Goal: Task Accomplishment & Management: Manage account settings

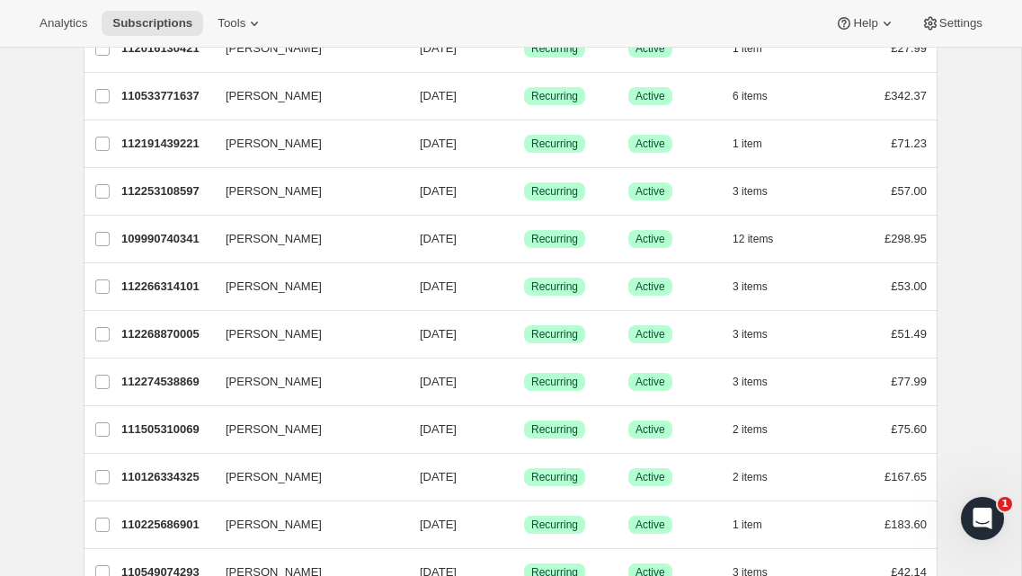
scroll to position [368, 0]
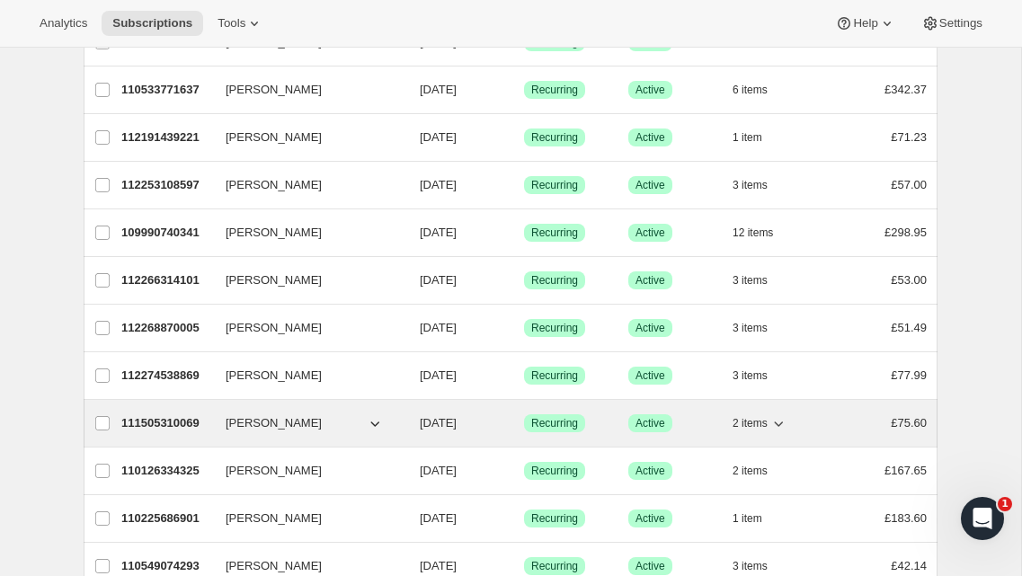
click at [194, 422] on p "111505310069" at bounding box center [166, 423] width 90 height 18
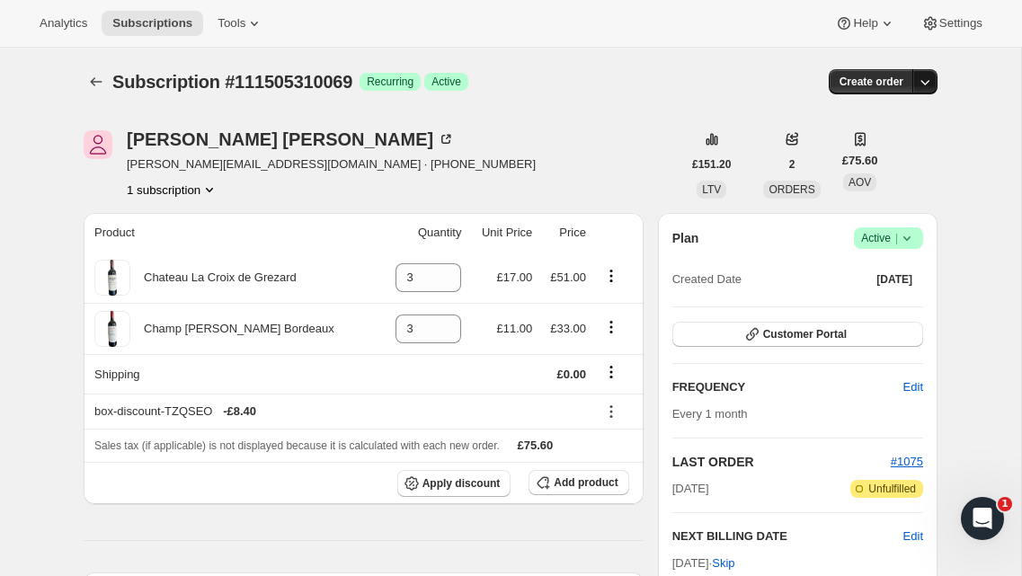
click at [932, 85] on icon "button" at bounding box center [925, 82] width 18 height 18
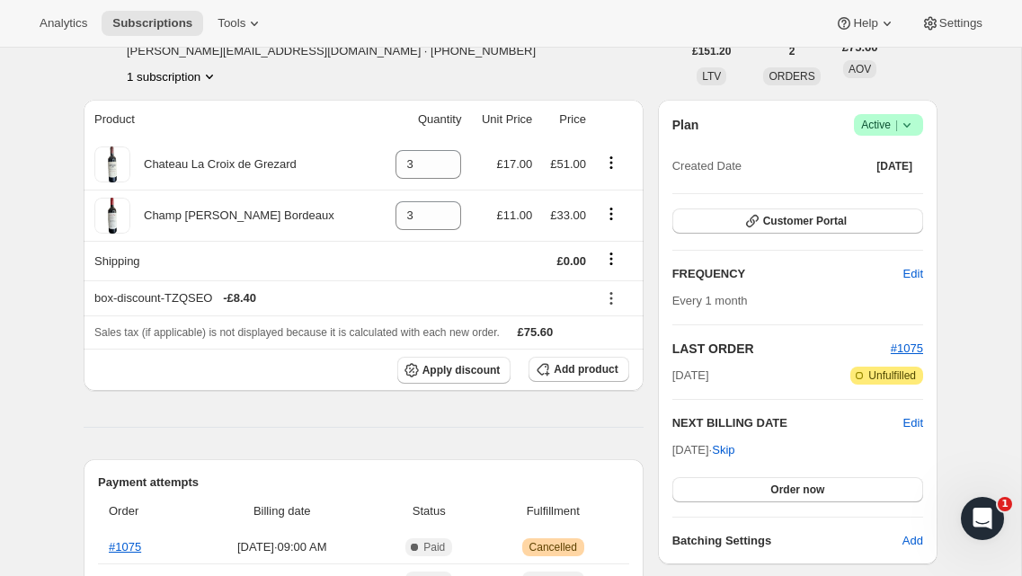
scroll to position [197, 0]
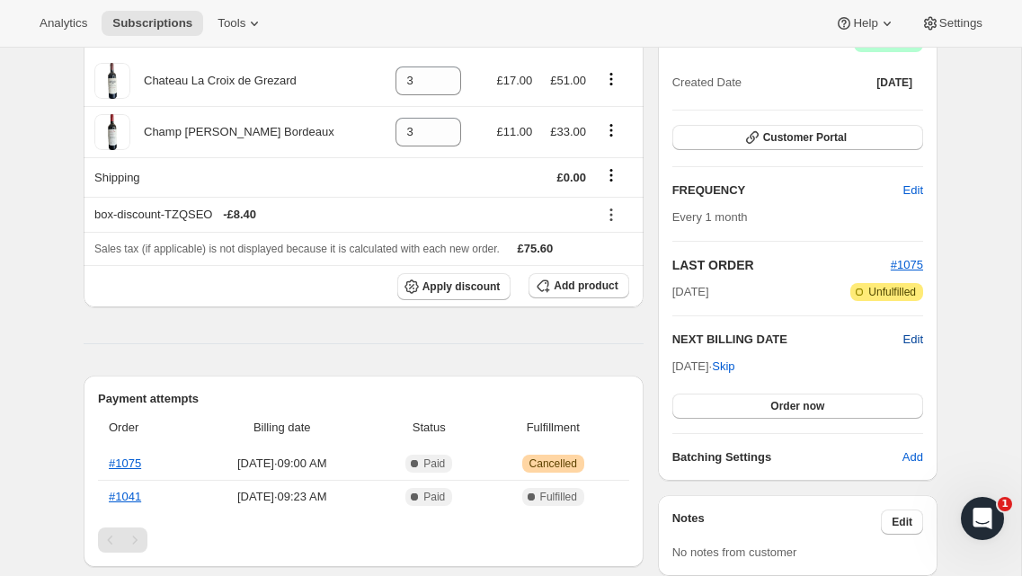
click at [915, 333] on span "Edit" at bounding box center [913, 340] width 20 height 18
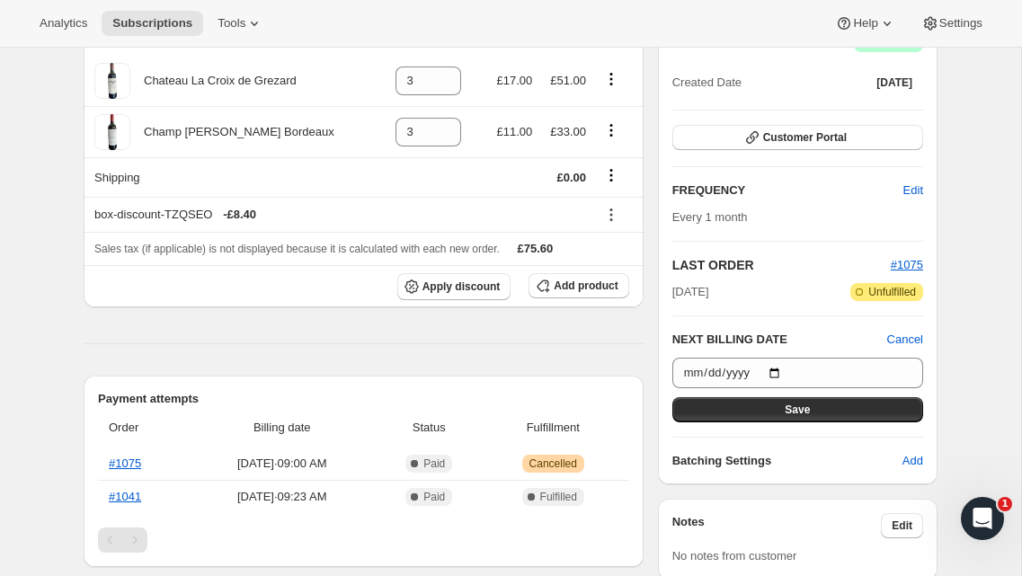
click at [961, 332] on div "Subscription #111505310069. This page is ready Subscription #111505310069 Succe…" at bounding box center [510, 470] width 1021 height 1238
click at [911, 196] on span "Edit" at bounding box center [913, 191] width 20 height 18
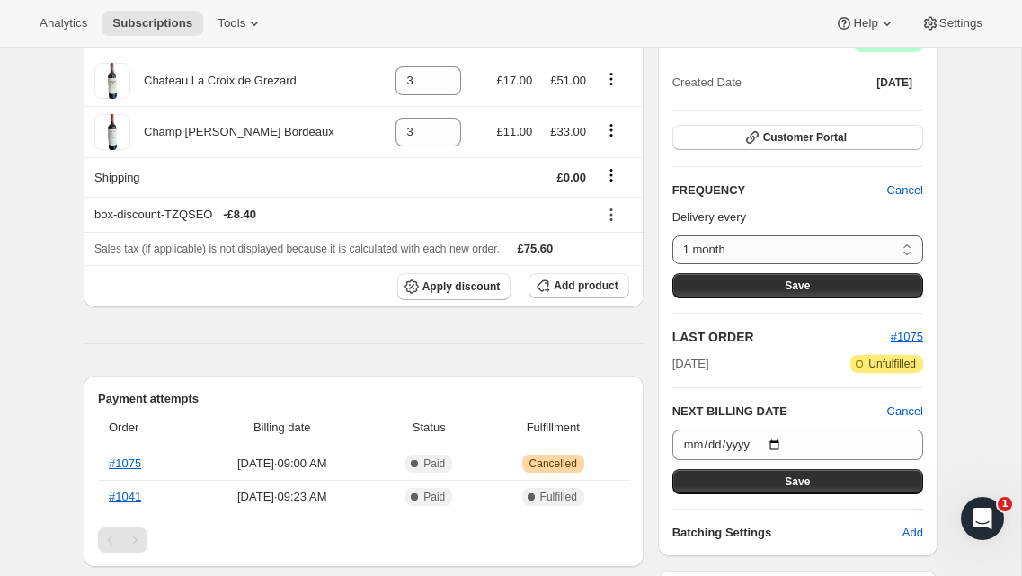
click at [902, 244] on select "1 month Custom..." at bounding box center [797, 249] width 251 height 29
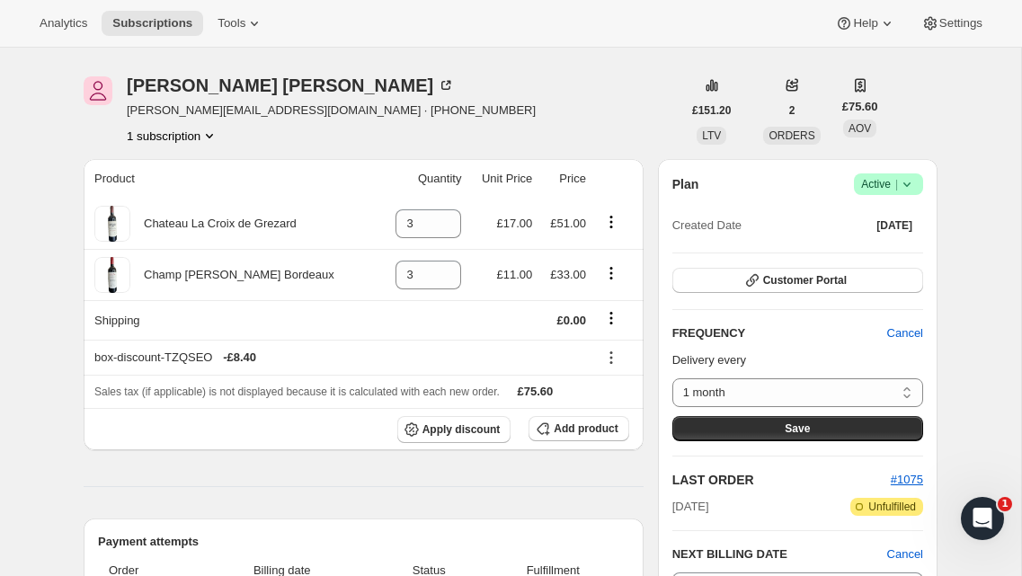
scroll to position [0, 0]
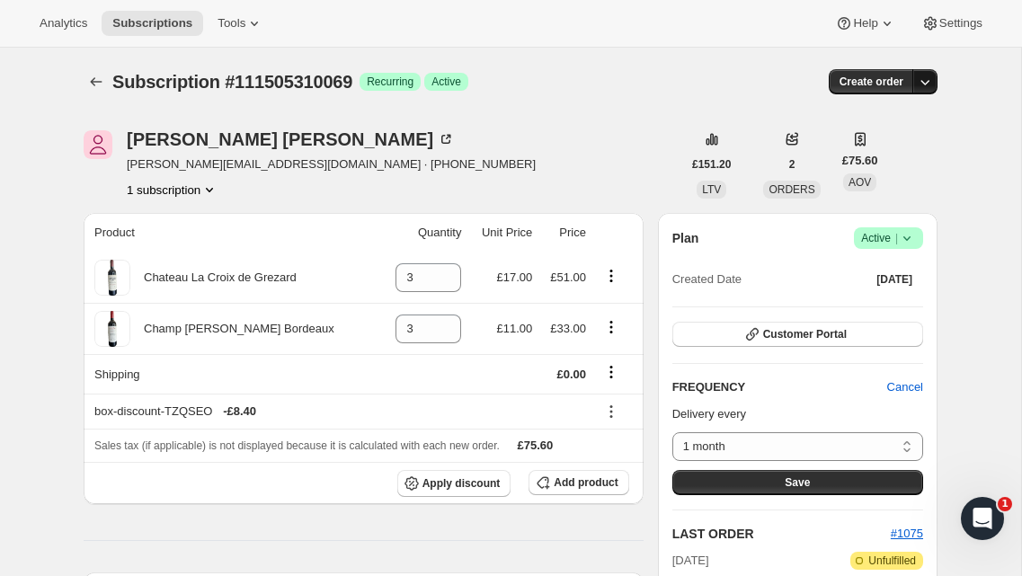
click at [928, 84] on icon "button" at bounding box center [925, 82] width 18 height 18
click at [88, 84] on icon "Subscriptions" at bounding box center [96, 82] width 18 height 18
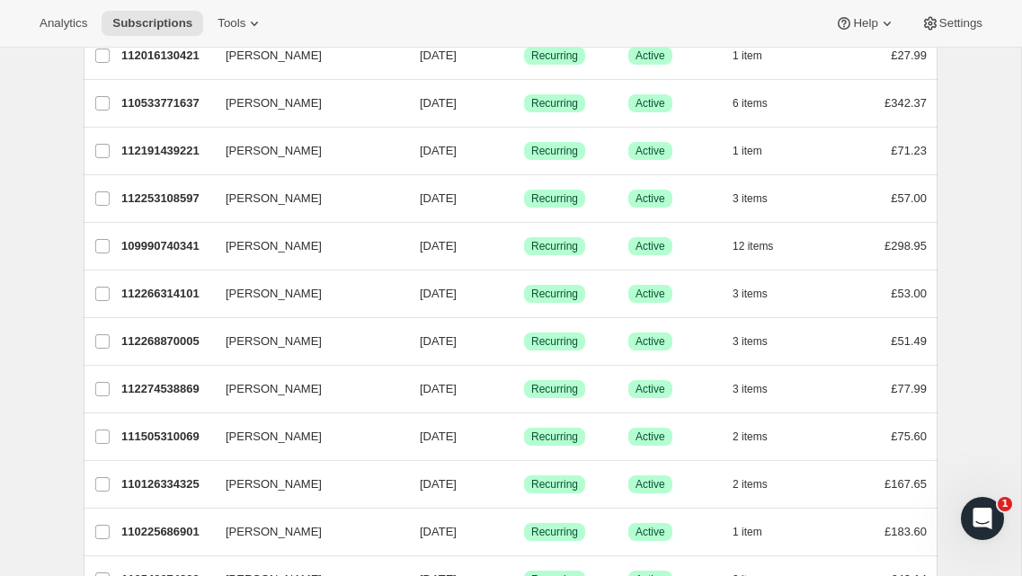
scroll to position [359, 0]
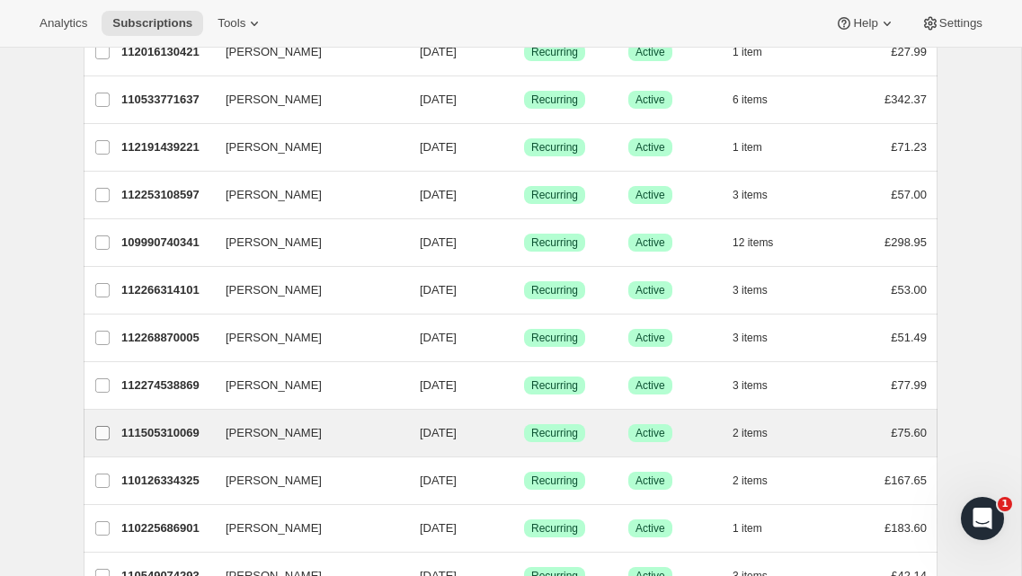
click at [107, 434] on input "[PERSON_NAME]" at bounding box center [102, 433] width 14 height 14
checkbox input "true"
click at [887, 25] on icon at bounding box center [887, 23] width 18 height 18
click at [953, 223] on div "Subscriptions. This page is ready Subscriptions Create subscription Bulk update…" at bounding box center [510, 433] width 897 height 1488
click at [951, 22] on span "Settings" at bounding box center [960, 23] width 43 height 14
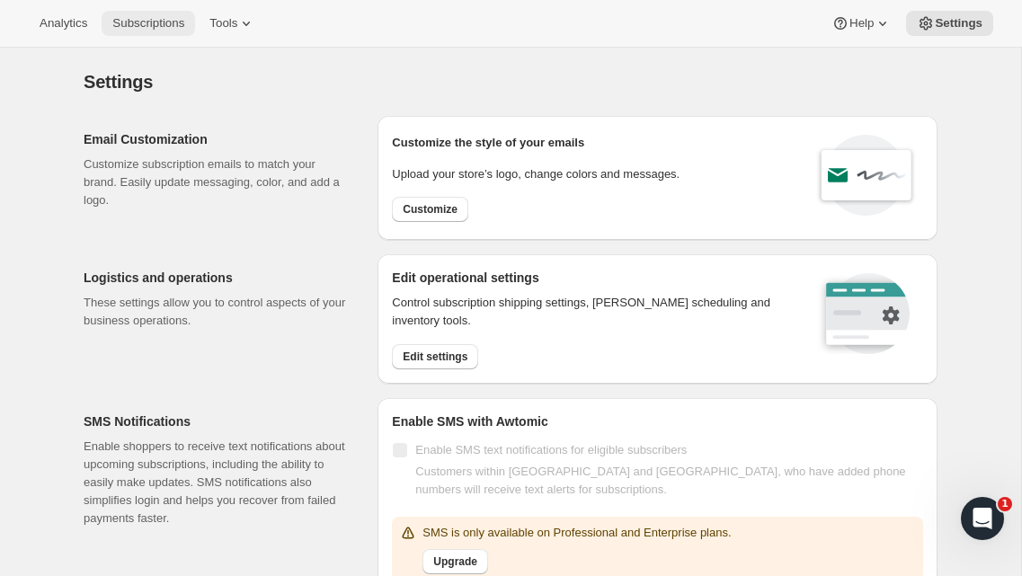
click at [162, 24] on span "Subscriptions" at bounding box center [148, 23] width 72 height 14
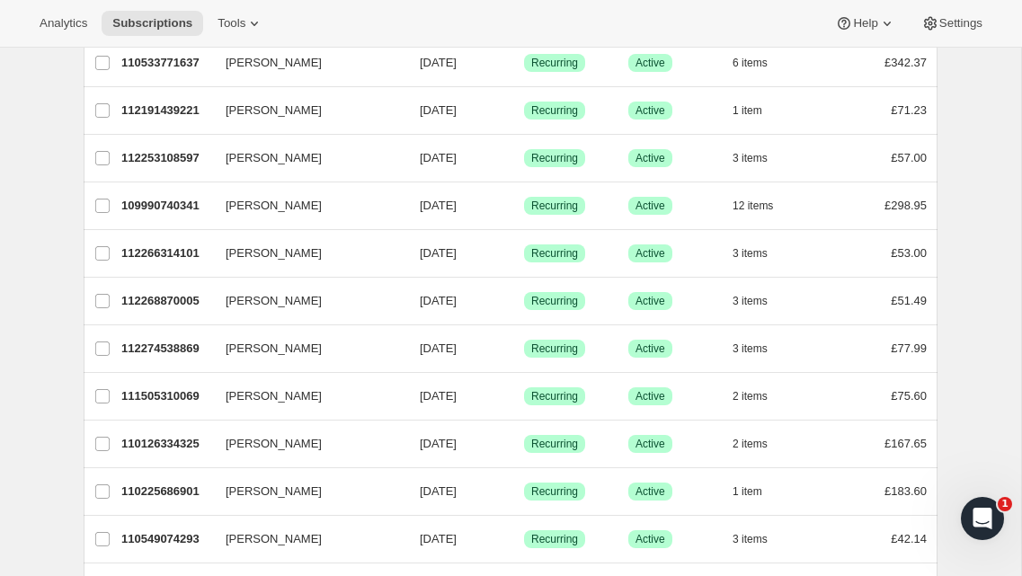
scroll to position [396, 0]
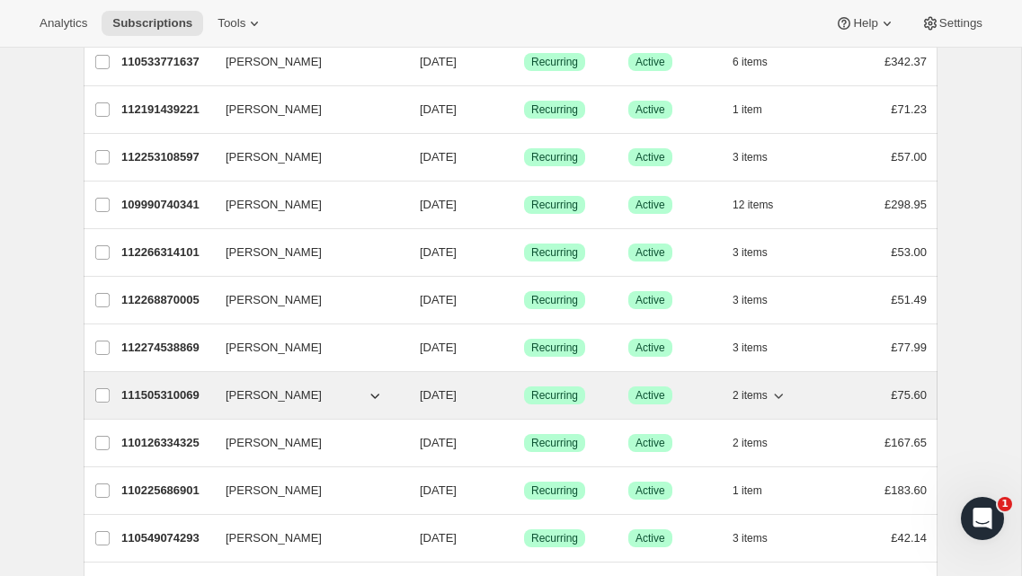
click at [374, 395] on icon "button" at bounding box center [375, 395] width 18 height 18
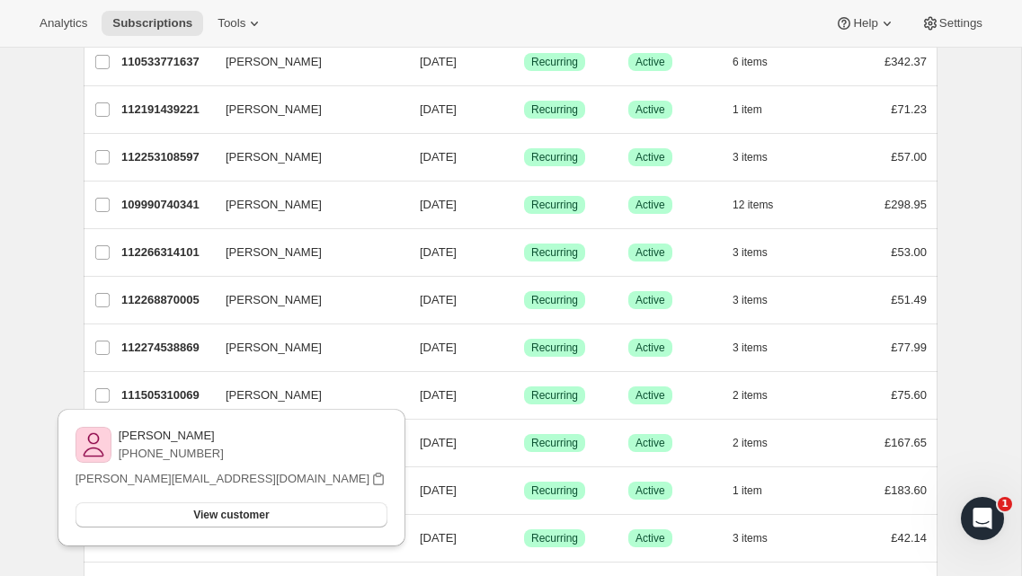
click at [62, 385] on div "Subscriptions. This page is ready Subscriptions Create subscription Bulk update…" at bounding box center [510, 394] width 897 height 1487
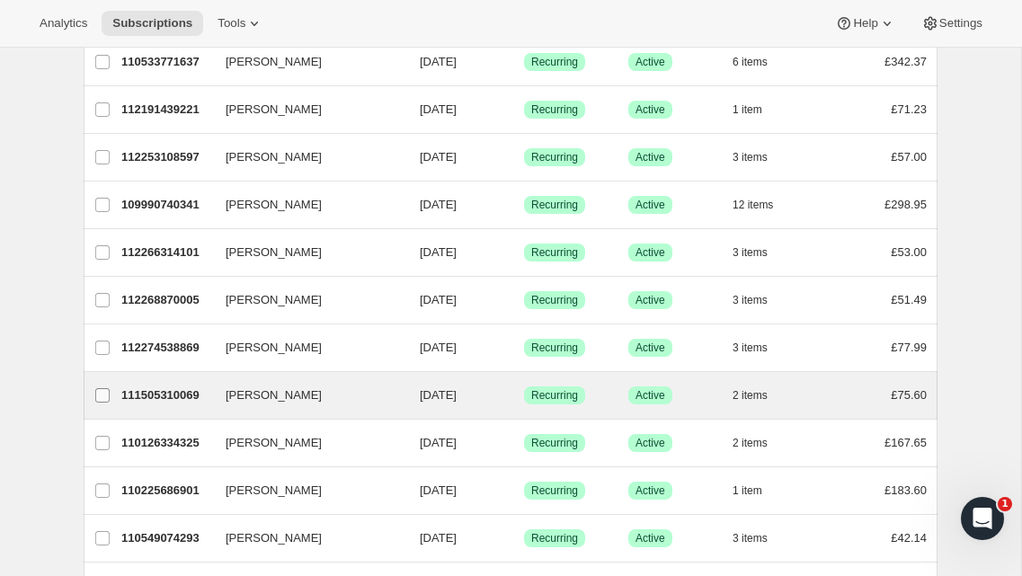
click at [99, 393] on input "[PERSON_NAME]" at bounding box center [102, 395] width 14 height 14
checkbox input "true"
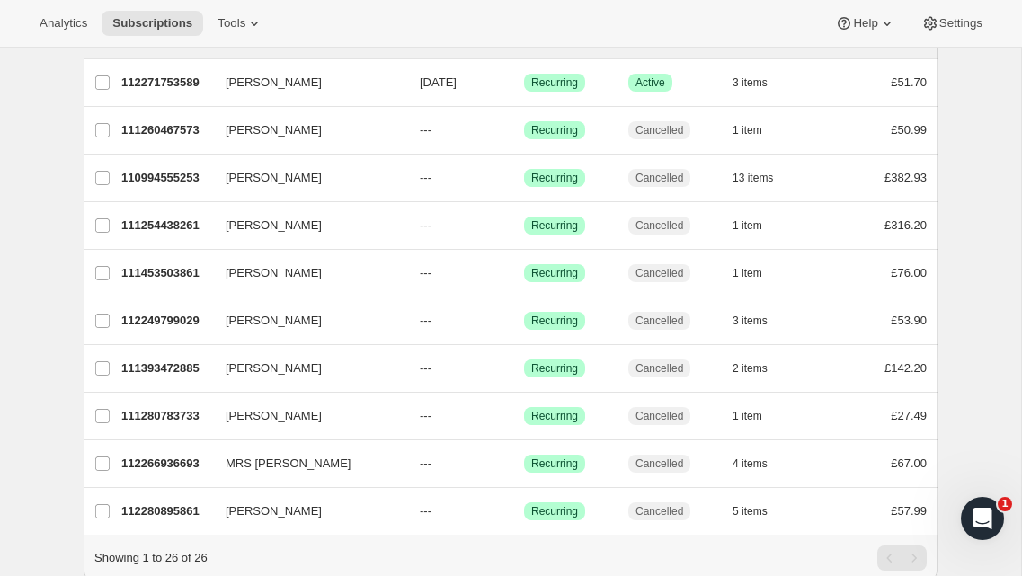
scroll to position [960, 0]
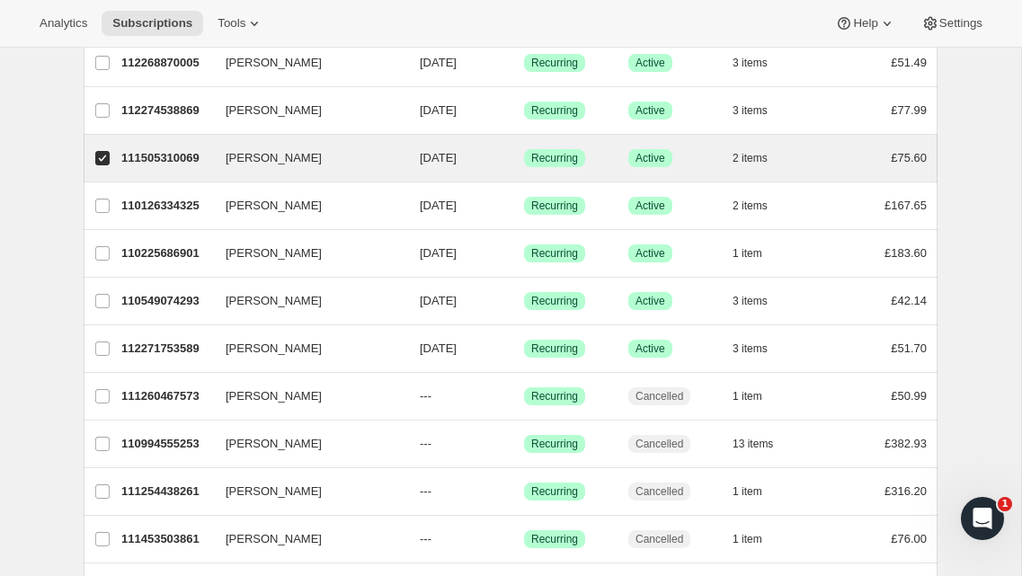
scroll to position [649, 0]
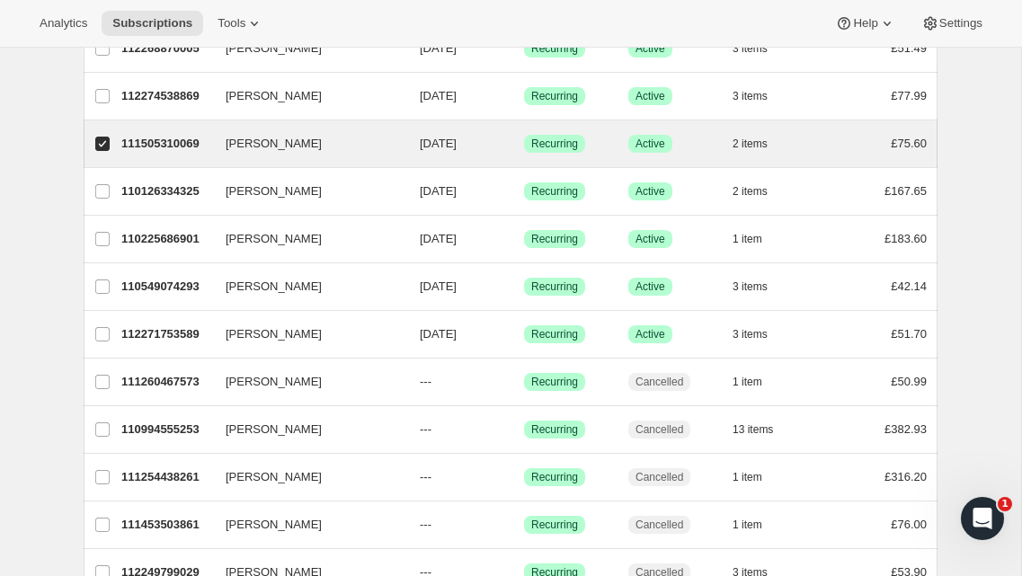
click at [76, 165] on div "All Active Prepaid Paused Cancelled No inventory Needs Review More views All Ac…" at bounding box center [503, 170] width 868 height 1434
click at [246, 139] on span "[PERSON_NAME]" at bounding box center [274, 144] width 96 height 18
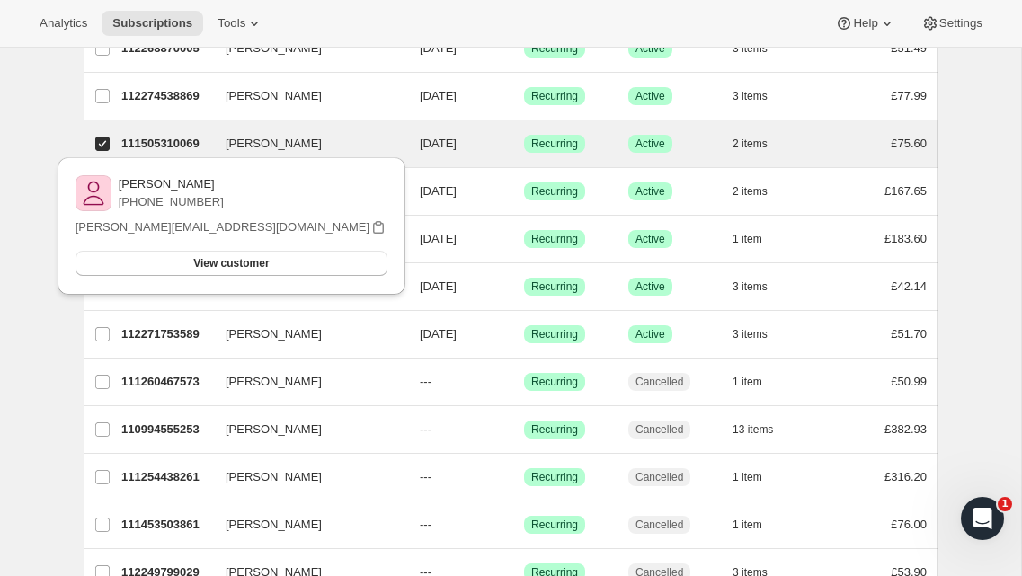
click at [30, 132] on div "Subscriptions. This page is ready Subscriptions Create subscription Bulk update…" at bounding box center [510, 143] width 1021 height 1488
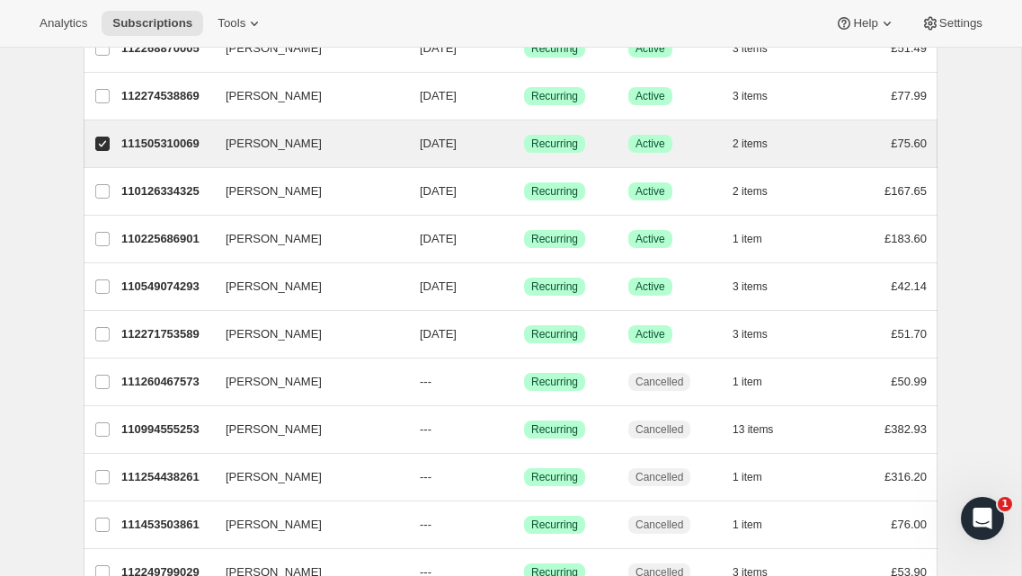
scroll to position [650, 0]
click at [258, 25] on icon at bounding box center [254, 24] width 7 height 4
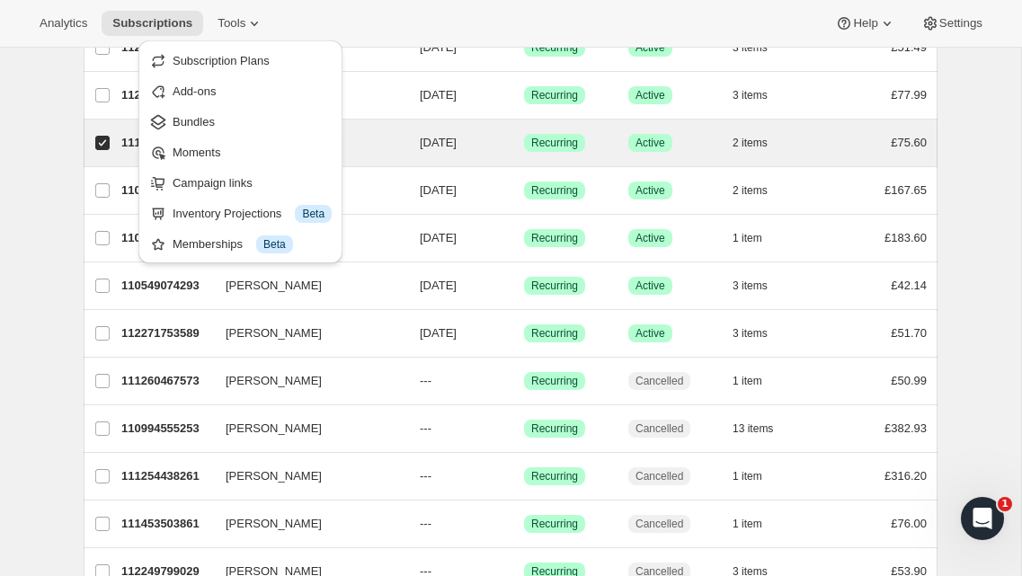
click at [42, 99] on div "Subscriptions. This page is ready Subscriptions Create subscription Bulk update…" at bounding box center [510, 142] width 1021 height 1488
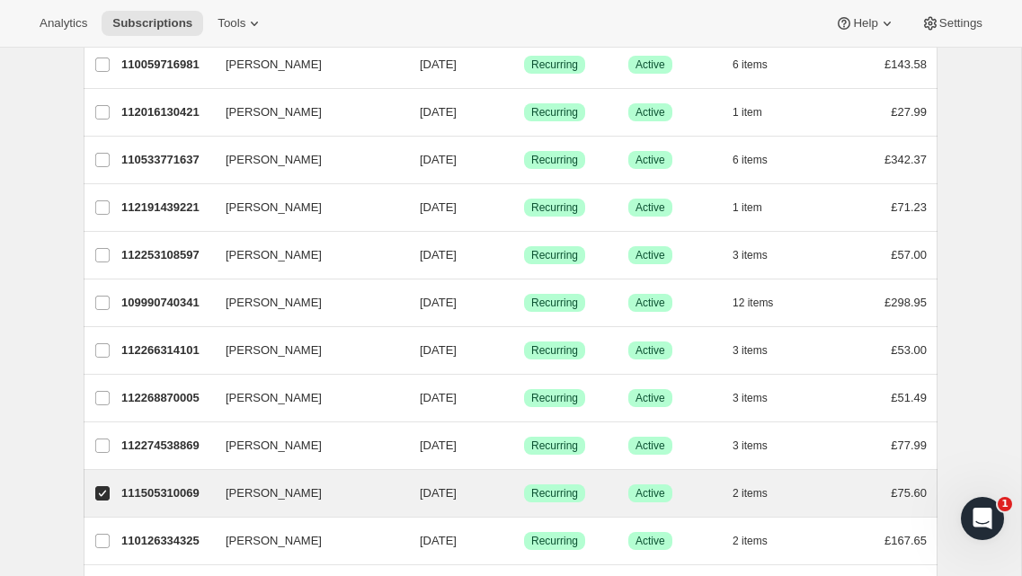
scroll to position [0, 0]
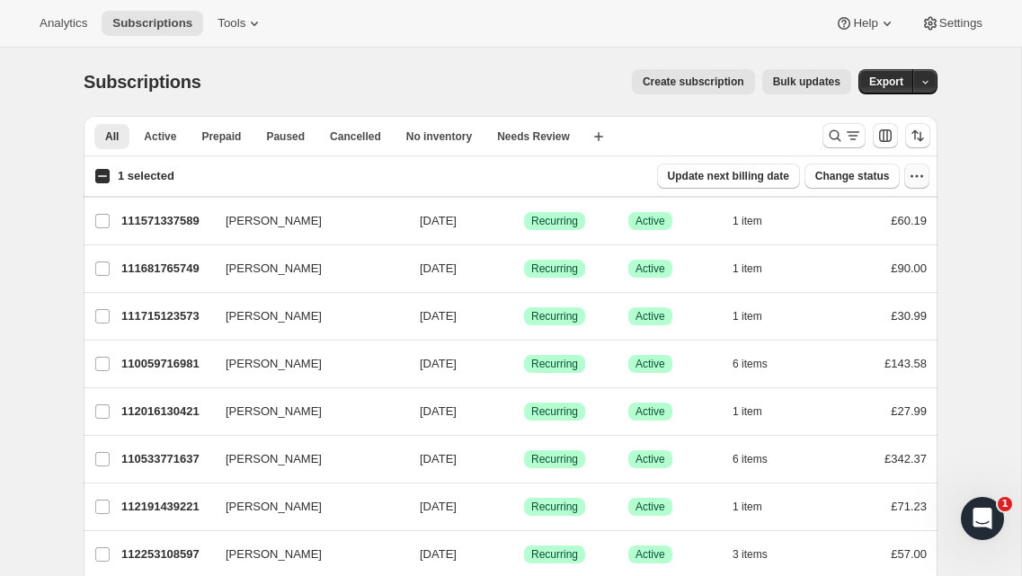
click at [918, 174] on icon "button" at bounding box center [917, 176] width 18 height 18
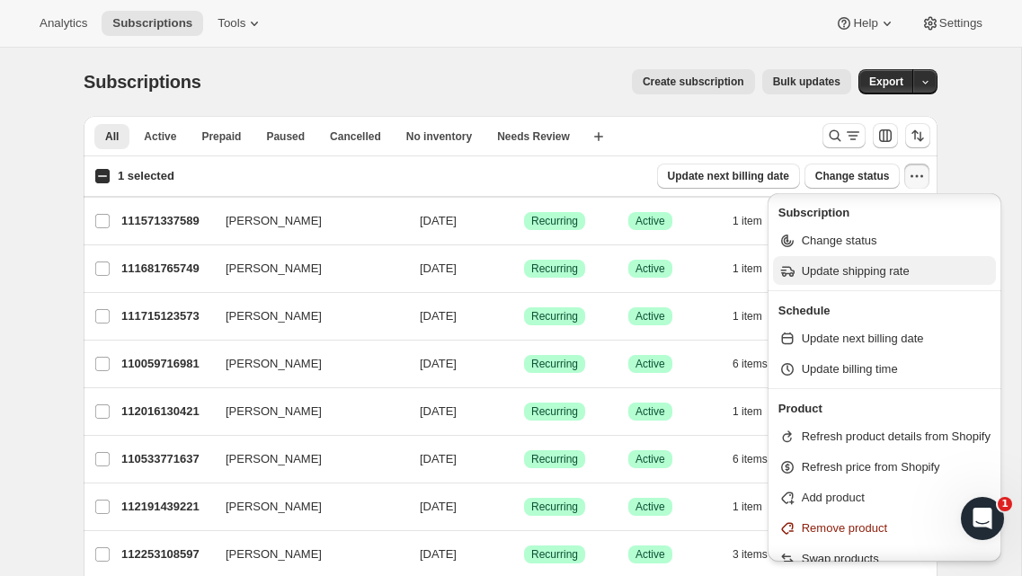
scroll to position [84, 0]
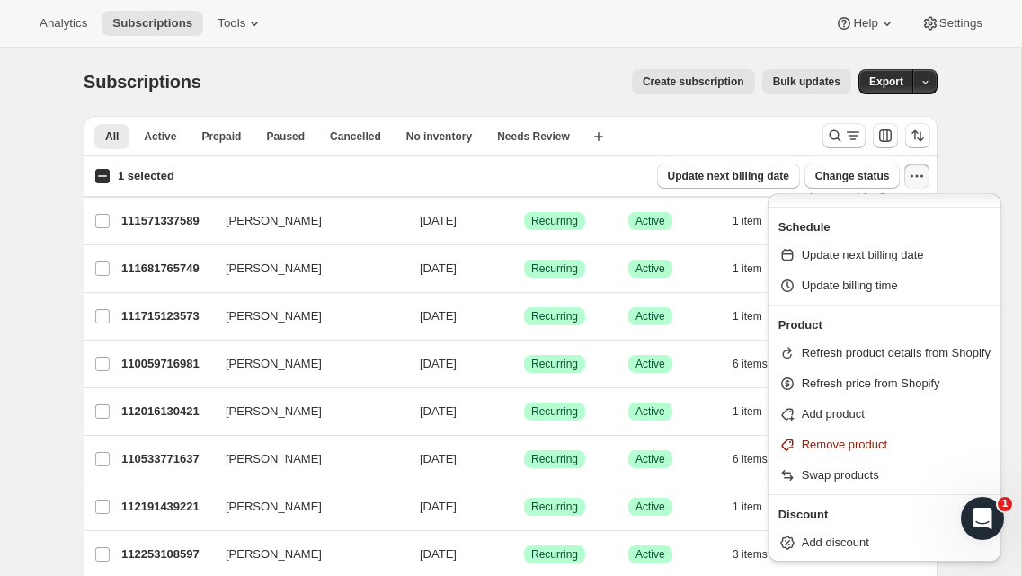
drag, startPoint x: 971, startPoint y: 155, endPoint x: 944, endPoint y: 166, distance: 29.9
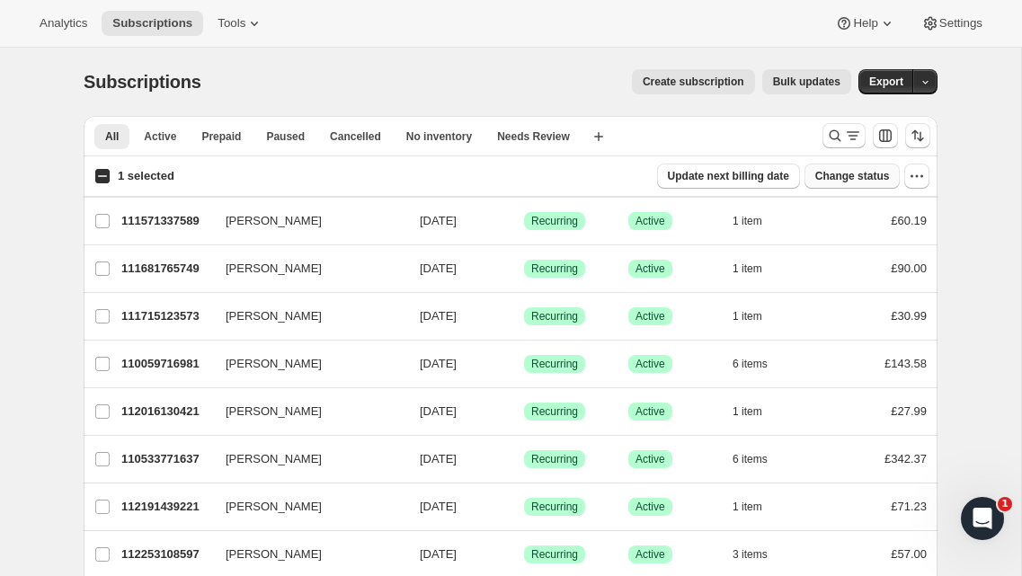
click at [866, 173] on span "Change status" at bounding box center [852, 176] width 75 height 14
select select "11"
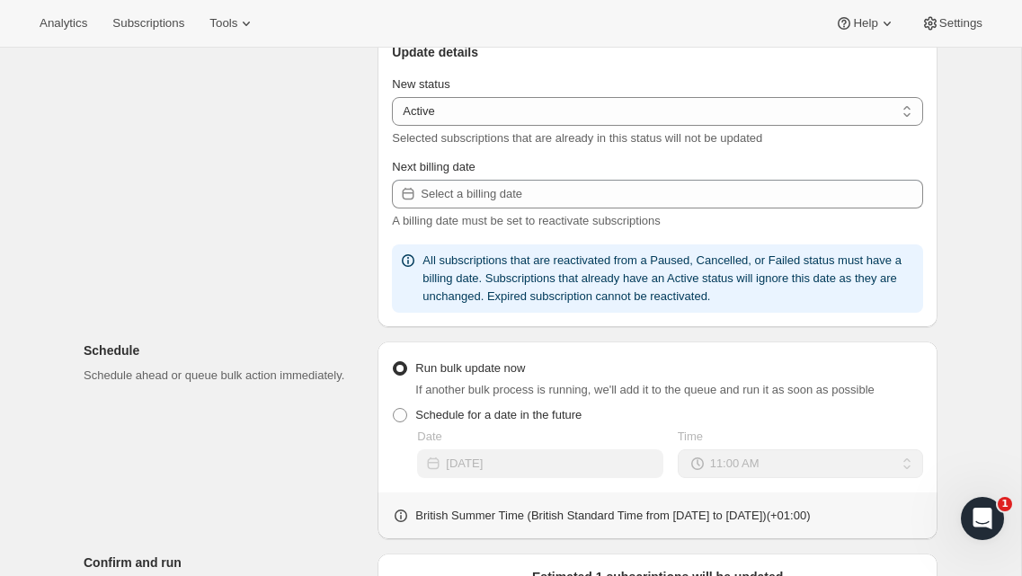
scroll to position [341, 0]
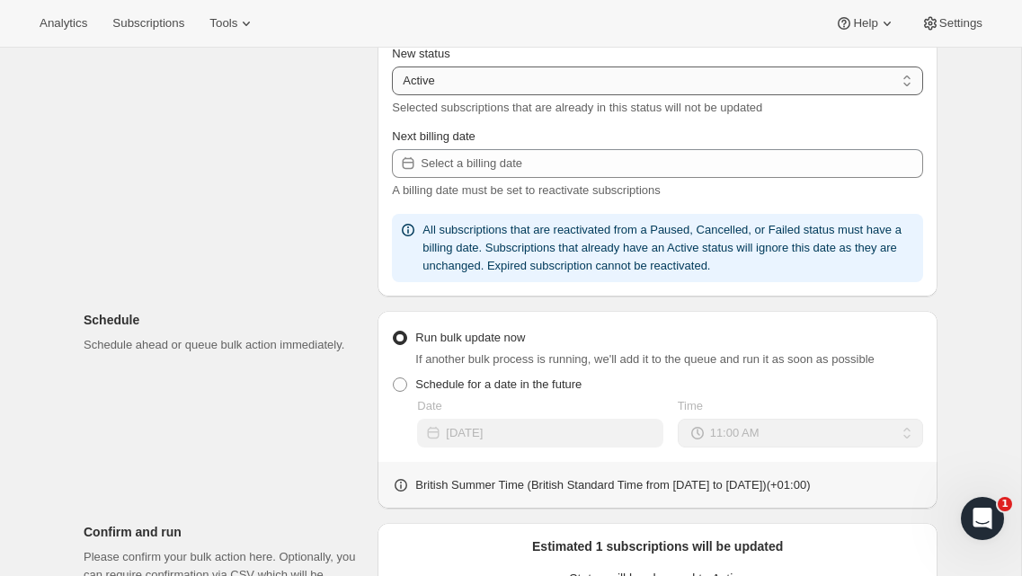
click at [714, 80] on select "Active Paused Cancelled" at bounding box center [657, 81] width 531 height 29
select select "cancelled"
click at [392, 67] on select "Active Paused Cancelled" at bounding box center [657, 81] width 531 height 29
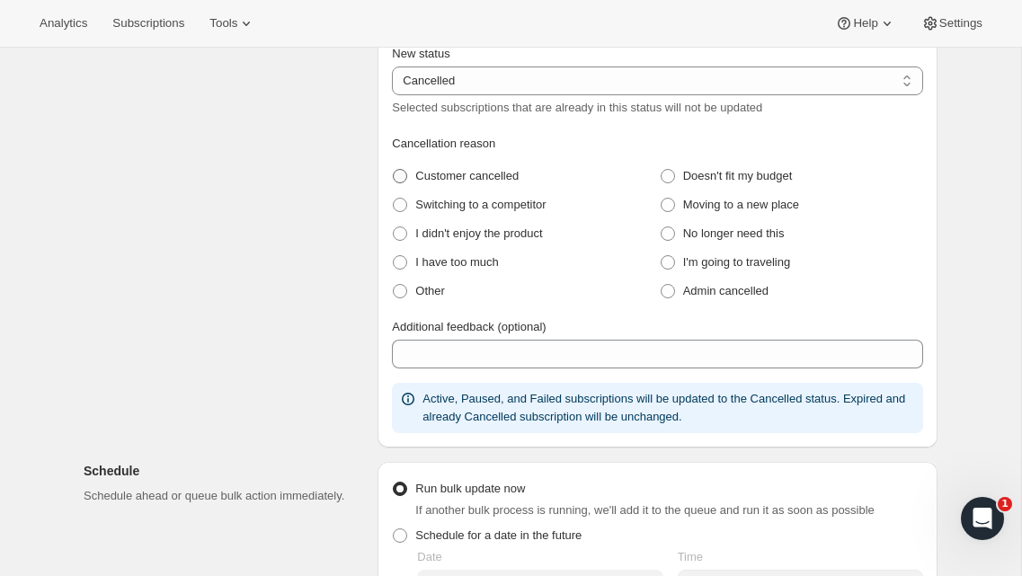
click at [401, 170] on span at bounding box center [400, 176] width 14 height 14
click at [394, 170] on cancelled "Customer cancelled" at bounding box center [393, 169] width 1 height 1
radio cancelled "true"
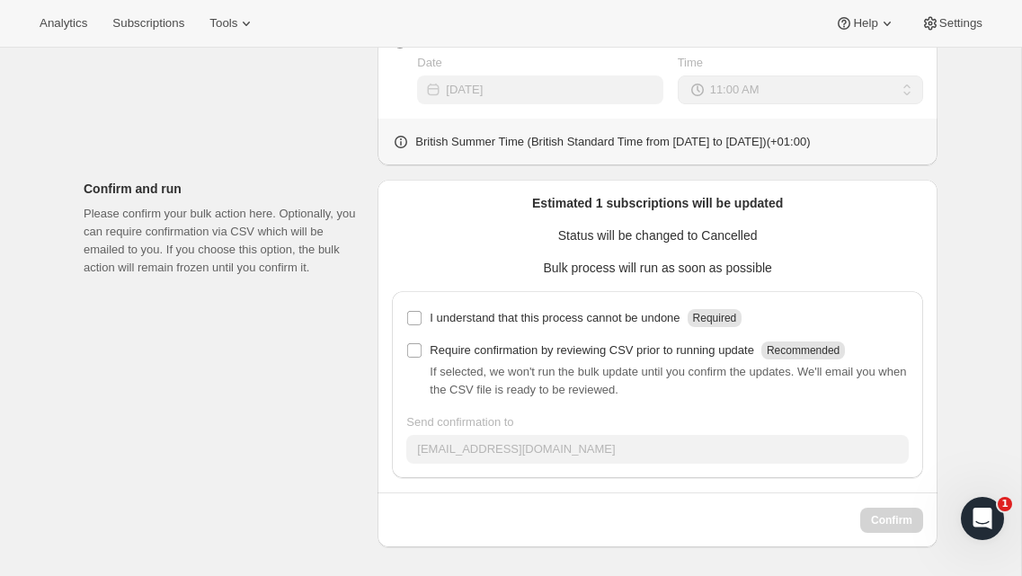
scroll to position [829, 0]
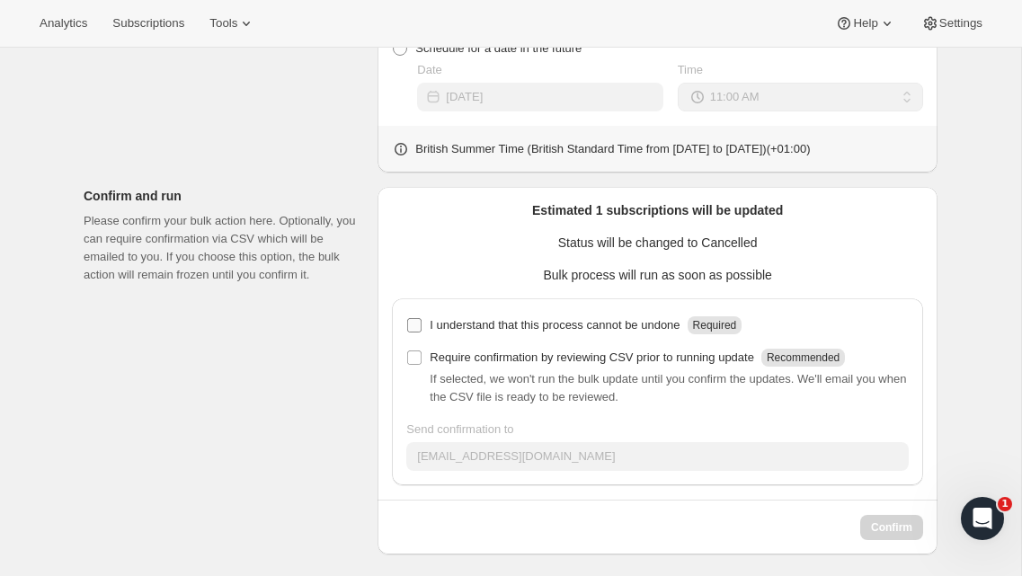
click at [421, 324] on span at bounding box center [414, 325] width 16 height 16
click at [421, 324] on input "I understand that this process cannot be undone Required" at bounding box center [414, 325] width 14 height 14
checkbox input "true"
click at [883, 522] on span "Confirm" at bounding box center [891, 527] width 41 height 14
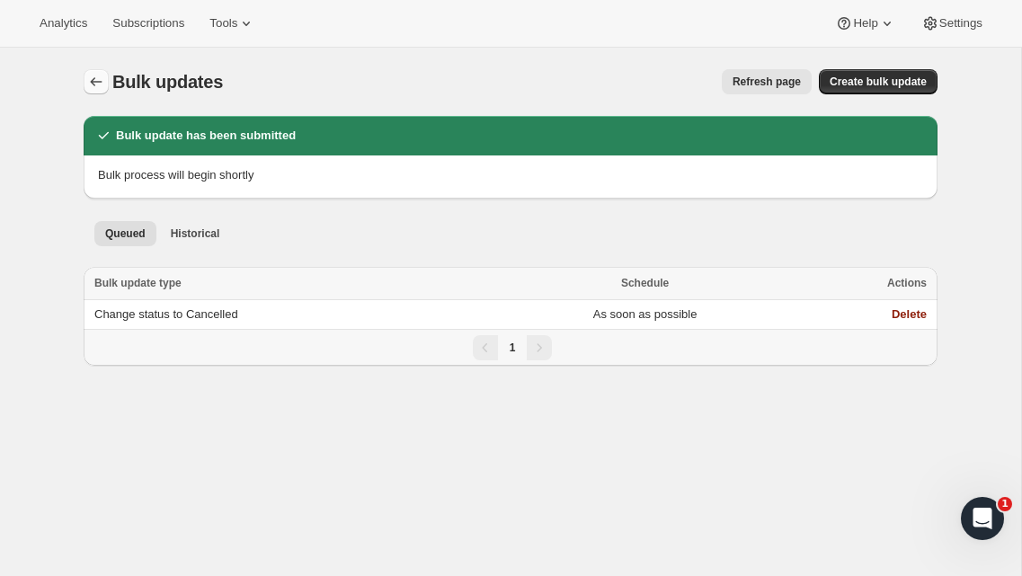
click at [102, 83] on icon "Bulk updates" at bounding box center [96, 82] width 18 height 18
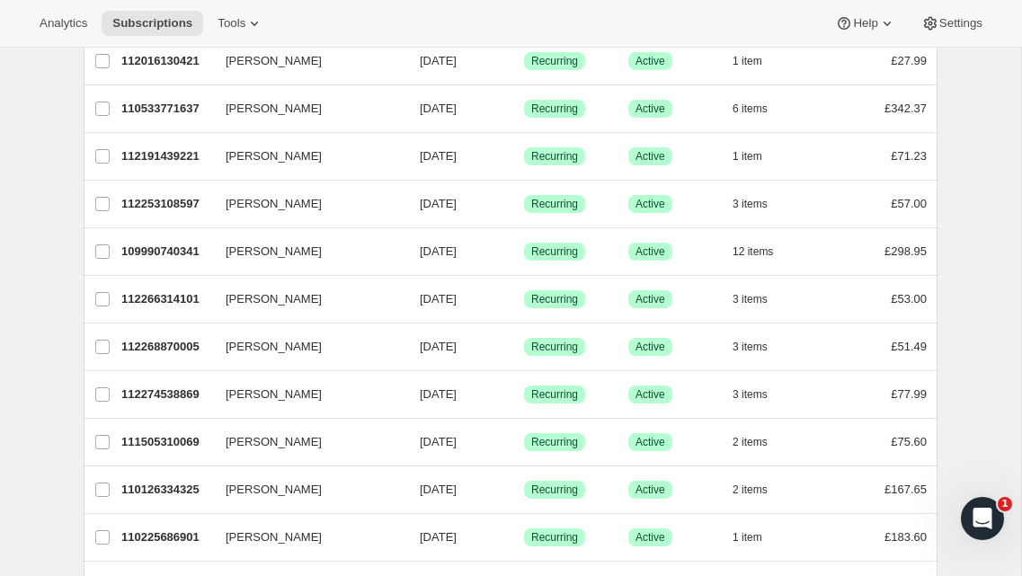
scroll to position [405, 0]
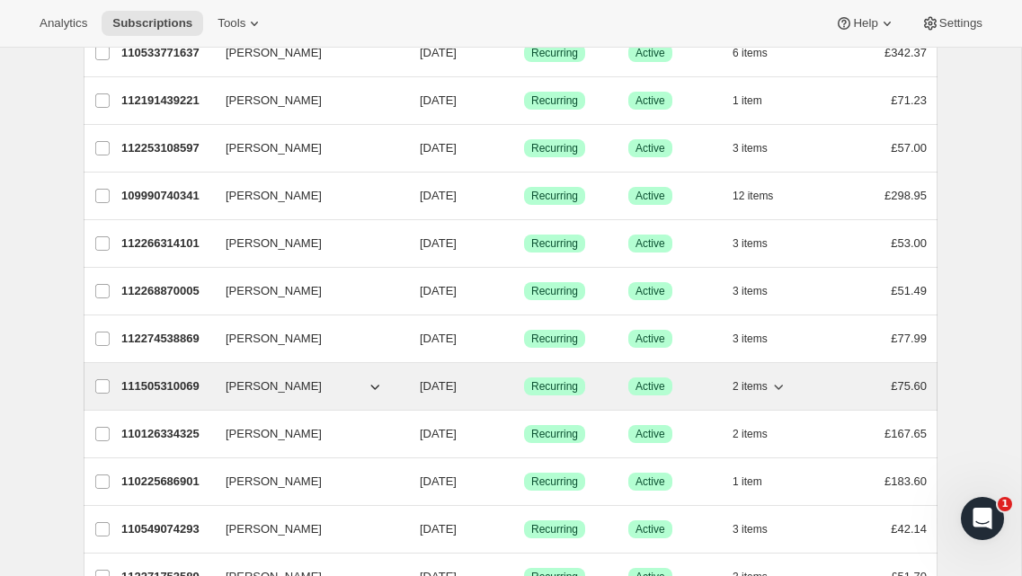
click at [202, 384] on p "111505310069" at bounding box center [166, 386] width 90 height 18
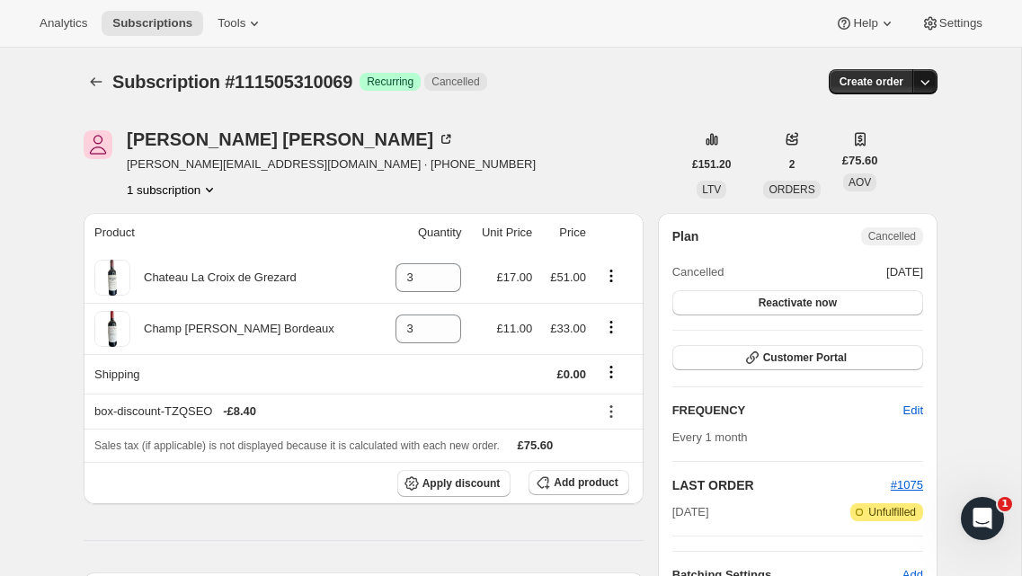
click at [927, 84] on icon "button" at bounding box center [925, 82] width 18 height 18
click at [800, 350] on button "Customer Portal" at bounding box center [797, 357] width 251 height 25
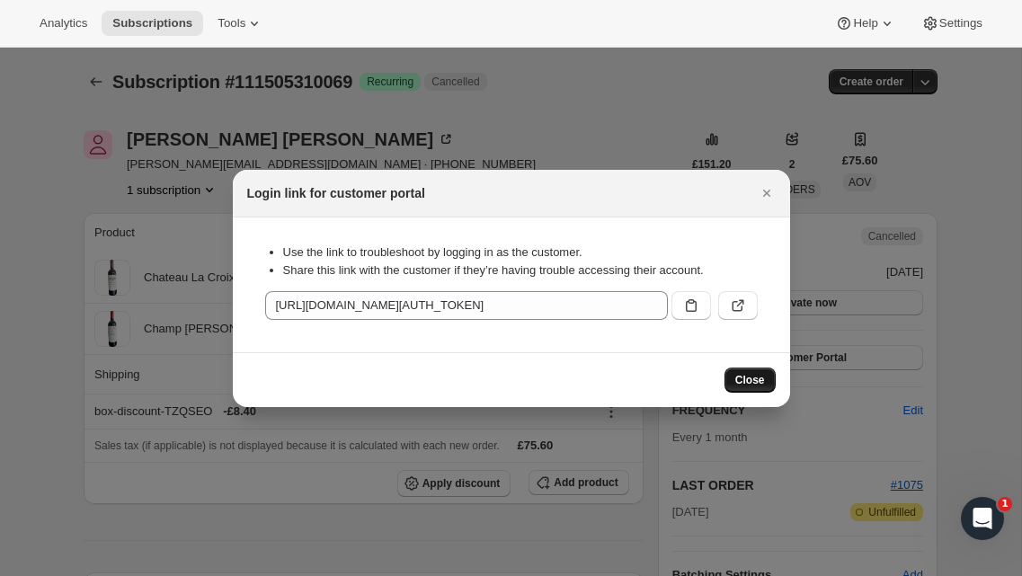
click at [753, 377] on span "Close" at bounding box center [750, 380] width 30 height 14
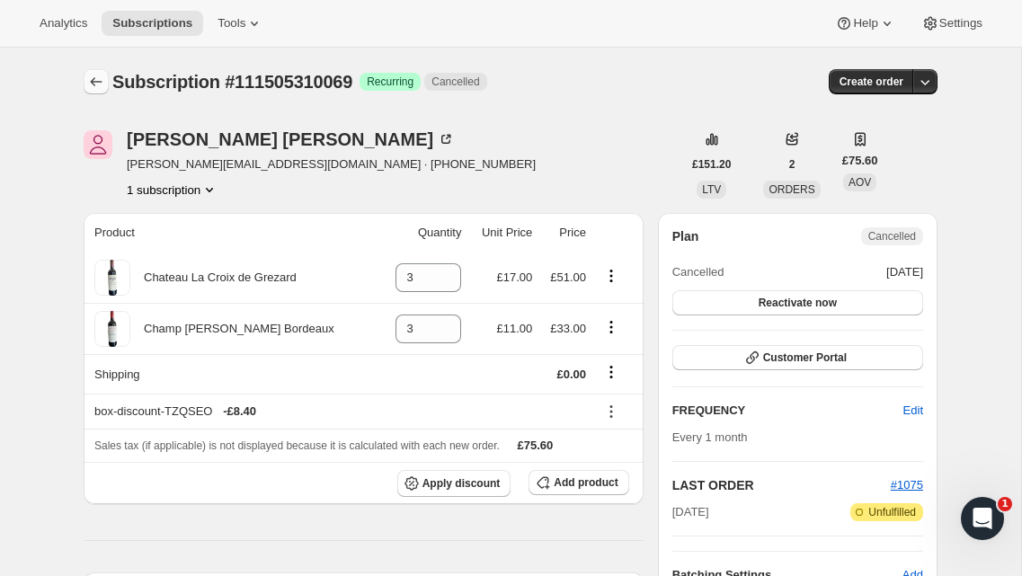
click at [97, 84] on icon "Subscriptions" at bounding box center [96, 82] width 18 height 18
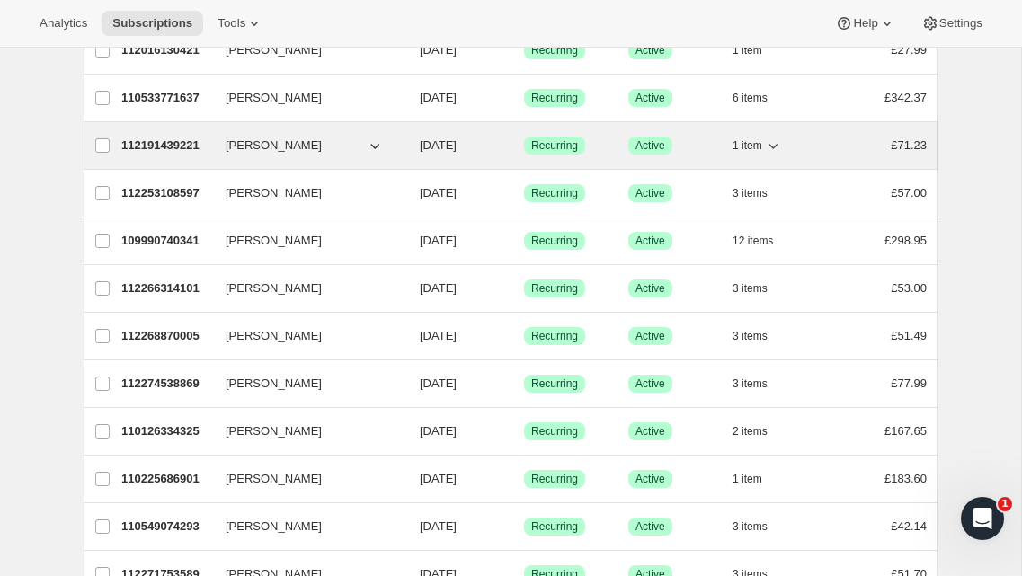
scroll to position [380, 0]
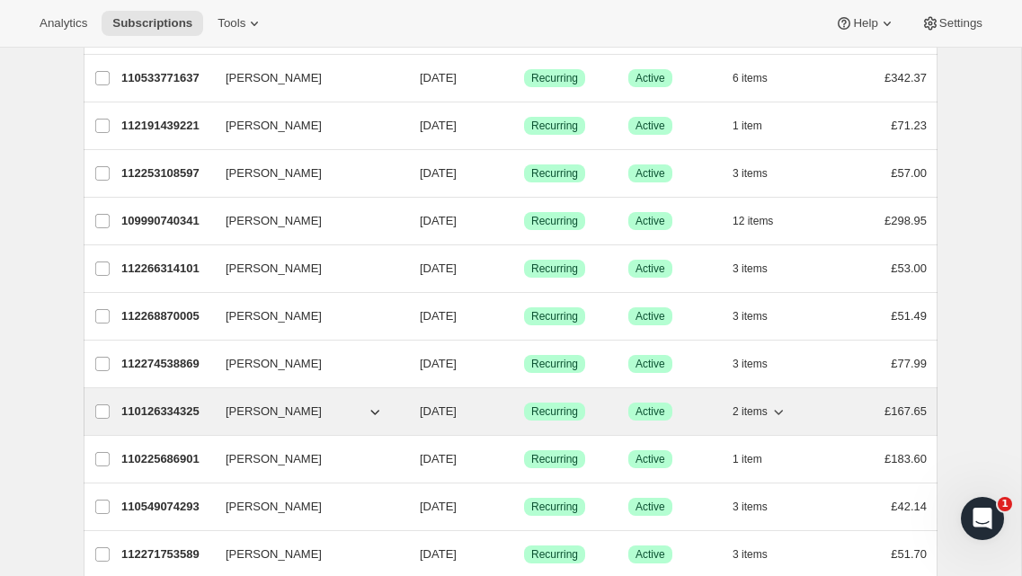
click at [246, 412] on span "[PERSON_NAME]" at bounding box center [274, 412] width 96 height 18
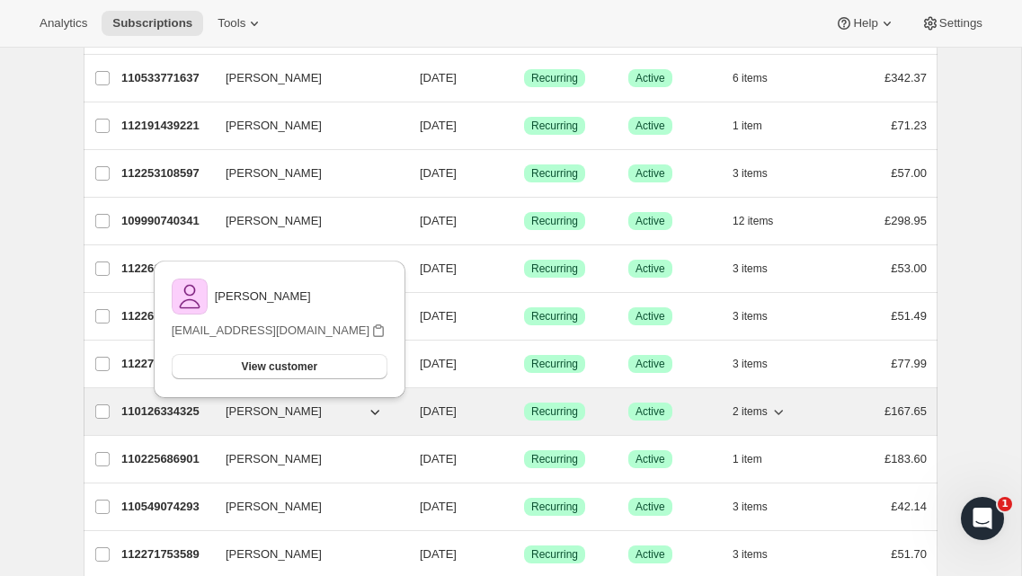
click at [174, 417] on p "110126334325" at bounding box center [166, 412] width 90 height 18
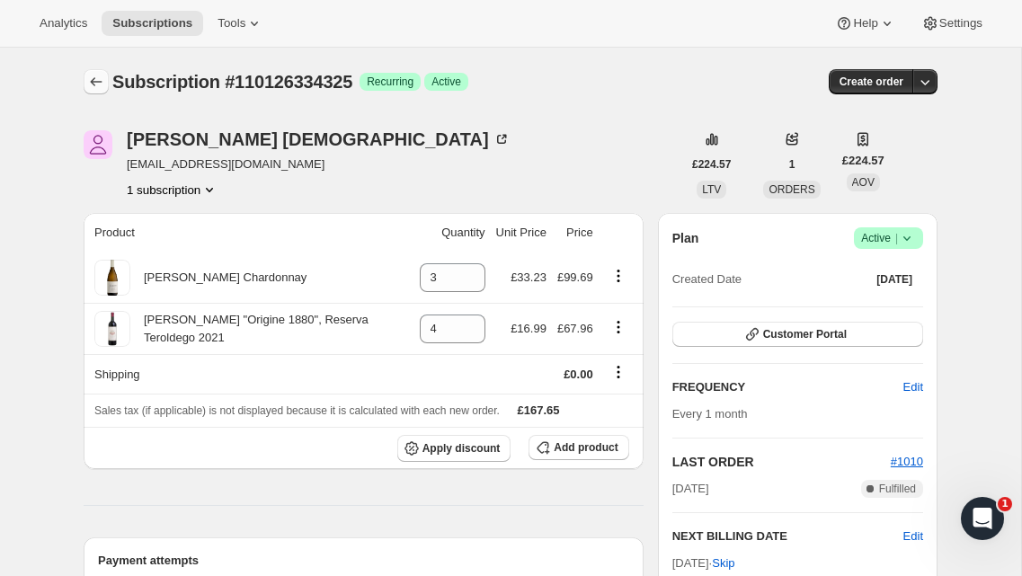
click at [93, 77] on icon "Subscriptions" at bounding box center [96, 82] width 18 height 18
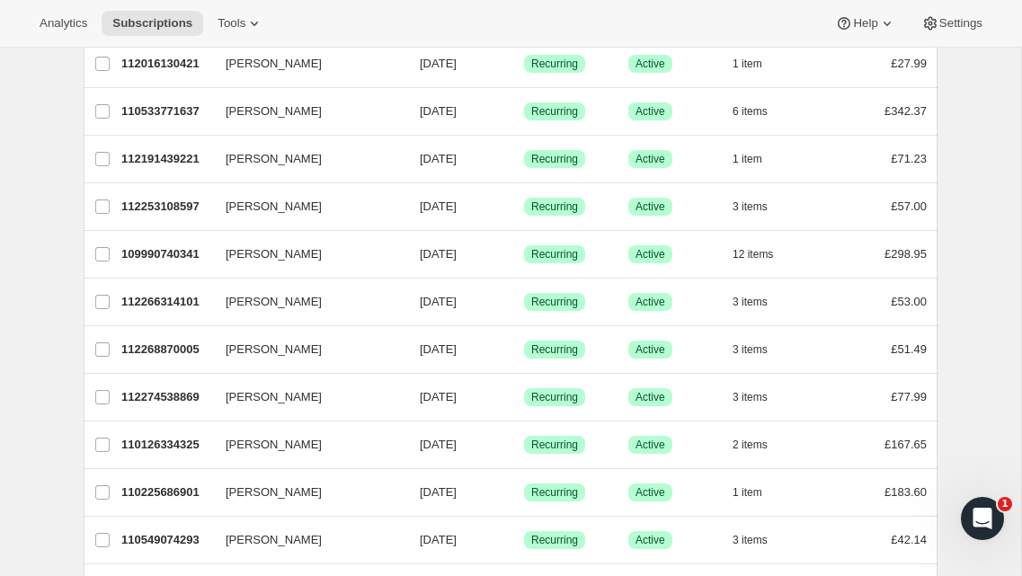
scroll to position [348, 0]
